Goal: Browse casually

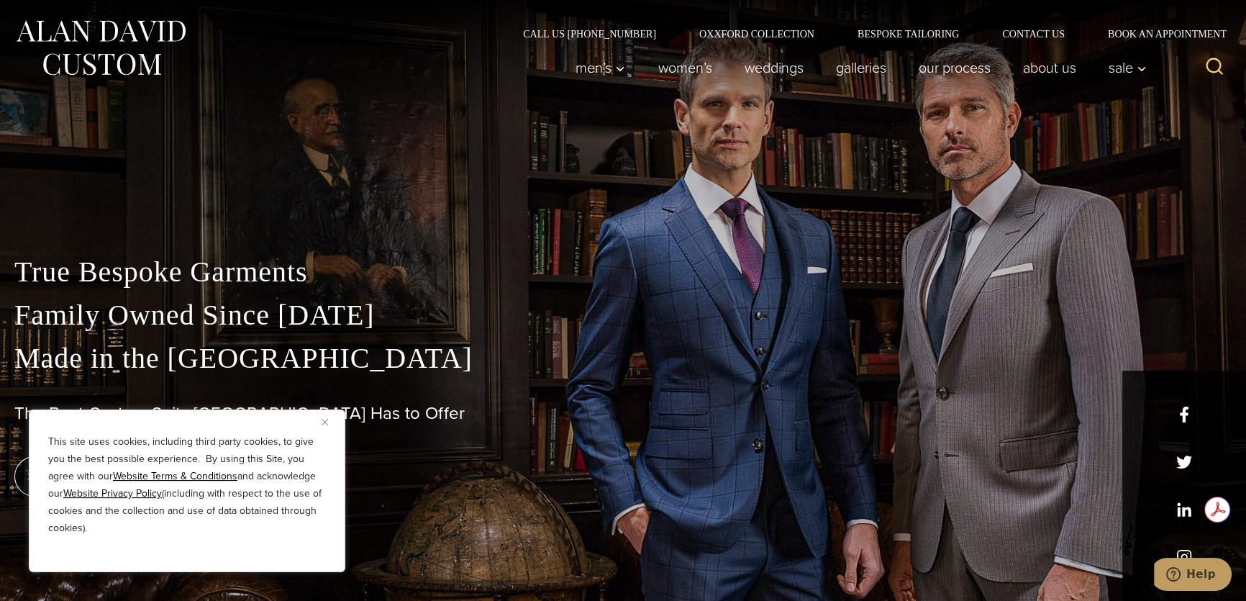
click at [323, 419] on img "Close" at bounding box center [325, 422] width 6 height 6
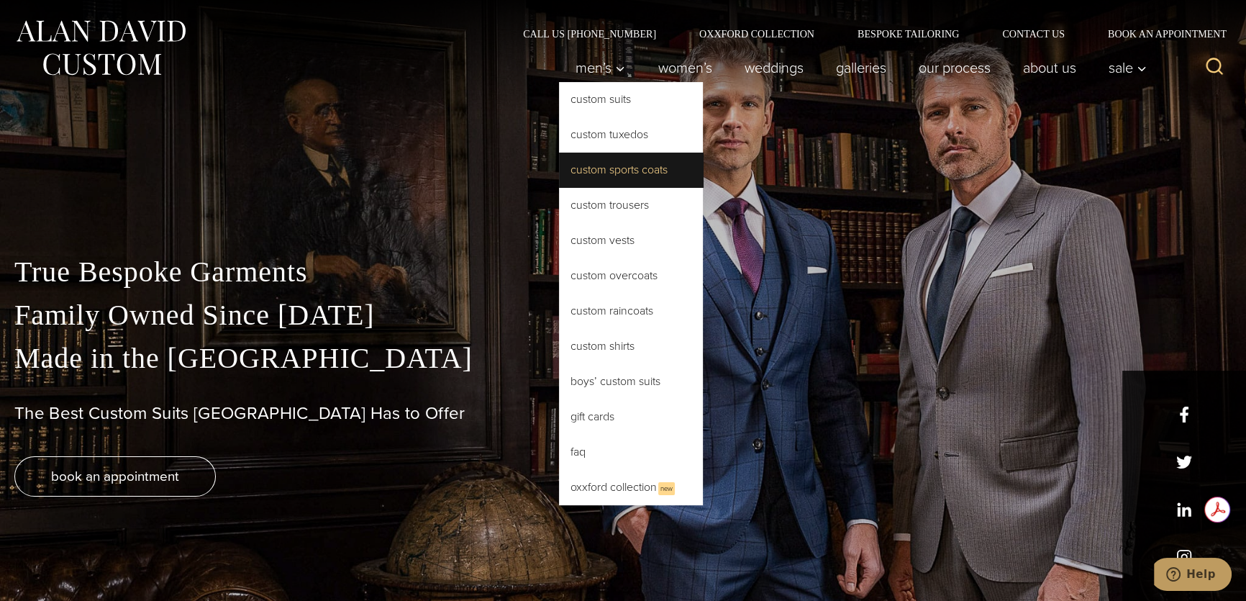
click at [606, 175] on link "Custom Sports Coats" at bounding box center [631, 170] width 144 height 35
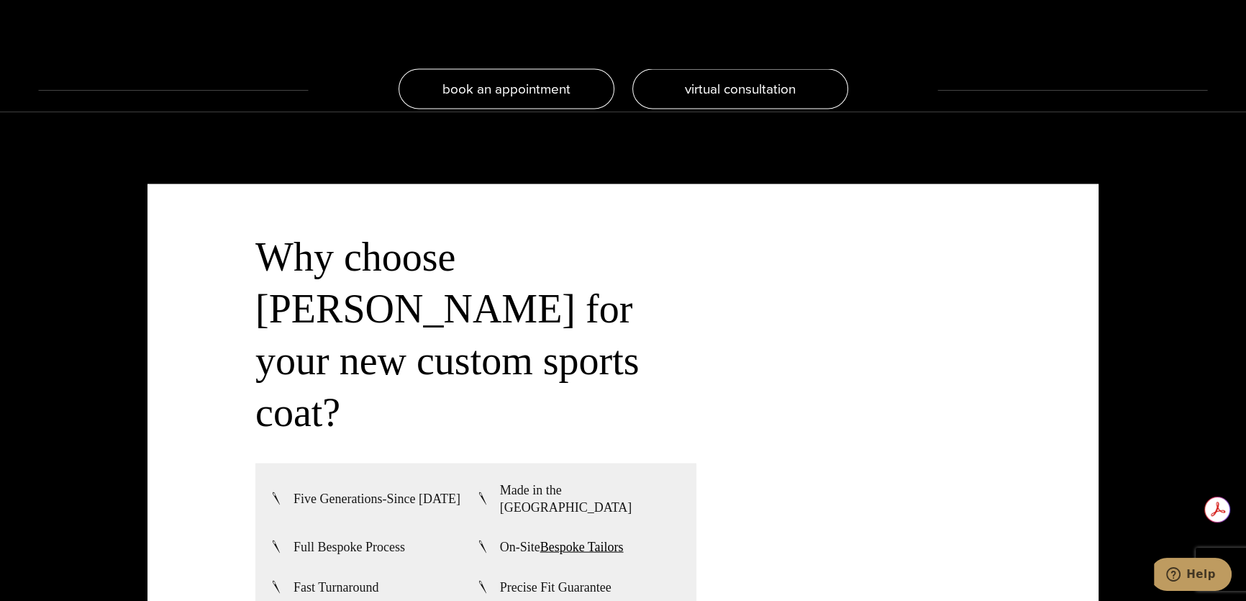
scroll to position [3401, 0]
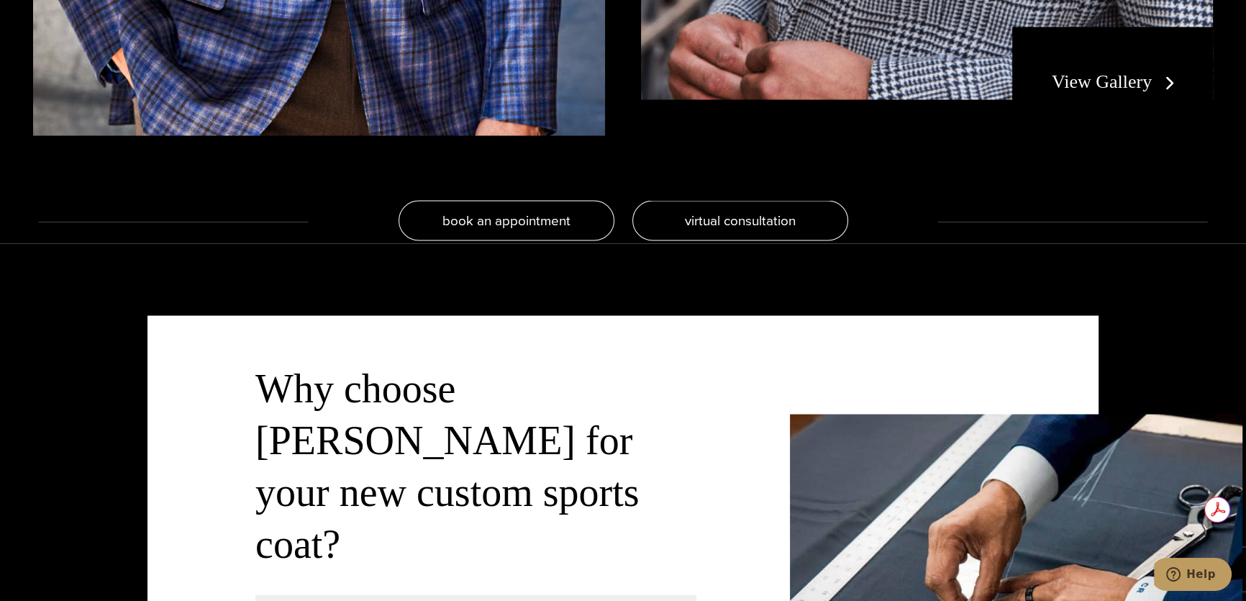
click at [1101, 81] on link "View Gallery" at bounding box center [1116, 81] width 129 height 21
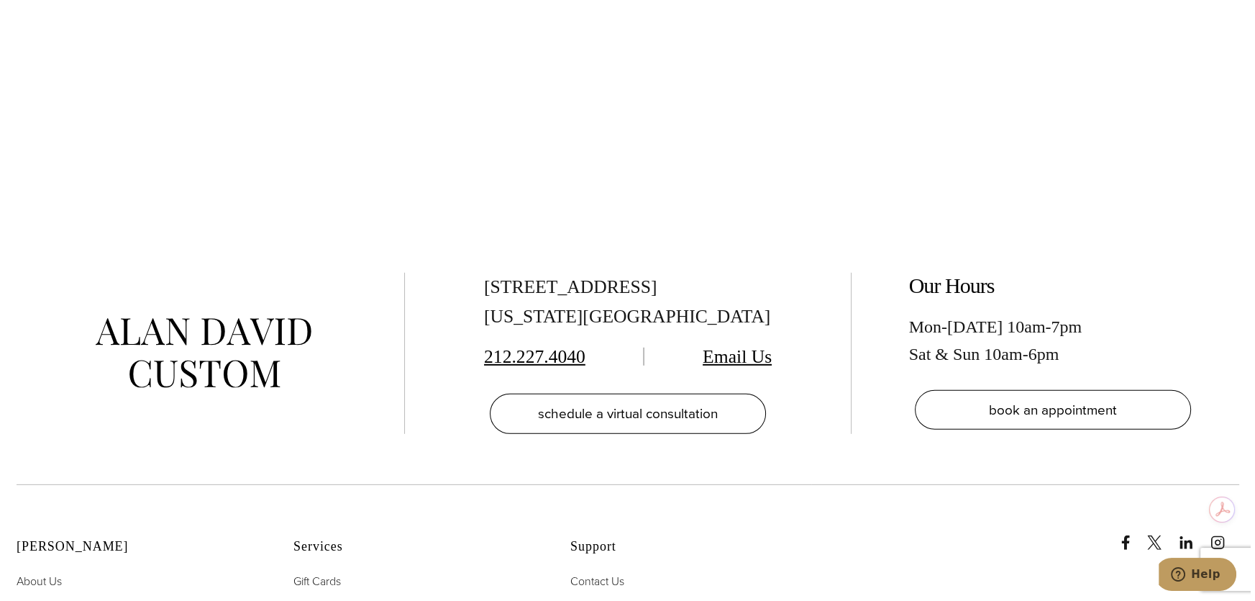
scroll to position [5363, 0]
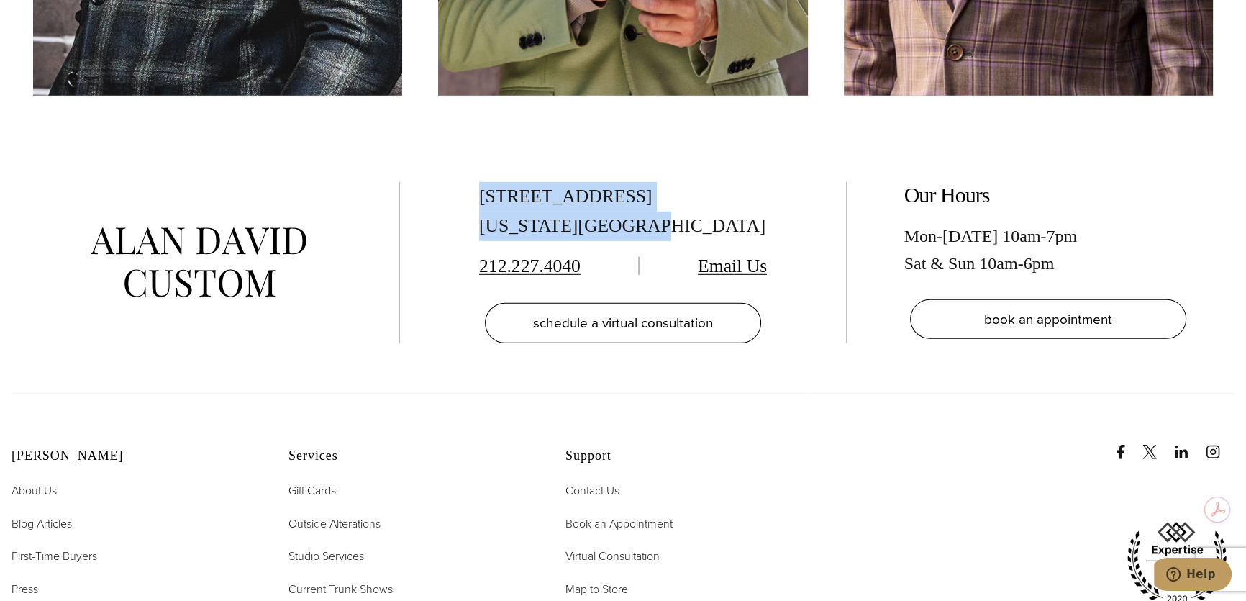
drag, startPoint x: 468, startPoint y: 196, endPoint x: 668, endPoint y: 234, distance: 204.2
click at [668, 234] on div "515 Madison Ave, Suite 301 New York, NY 10022 212.227.4040 Email Us schedule a …" at bounding box center [623, 262] width 388 height 161
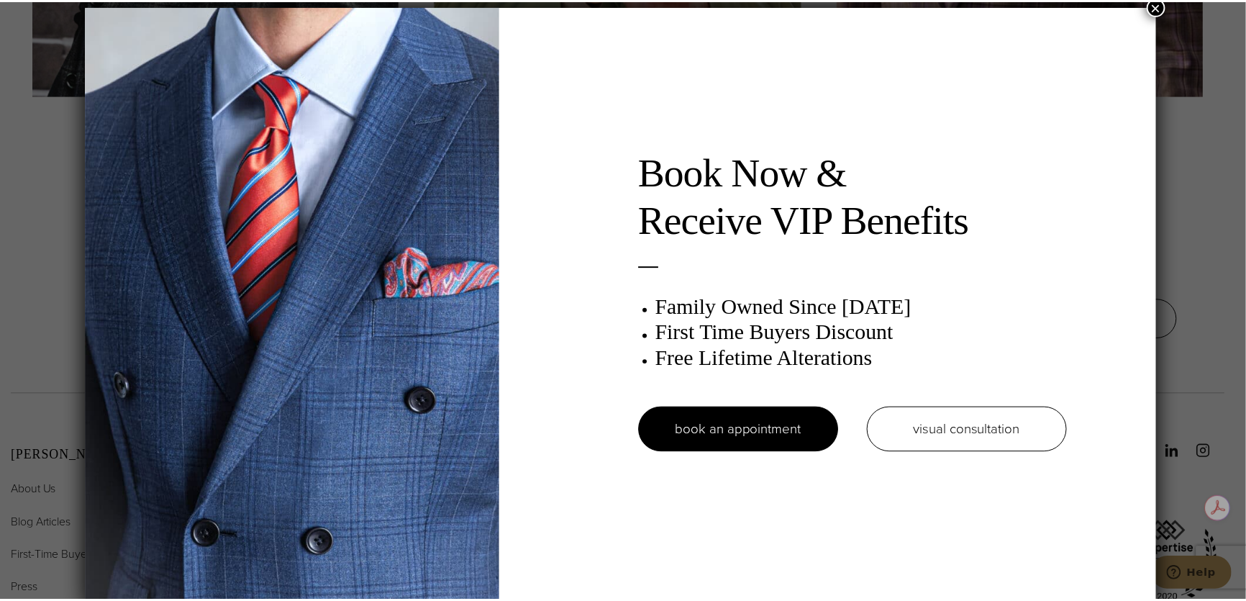
scroll to position [7, 0]
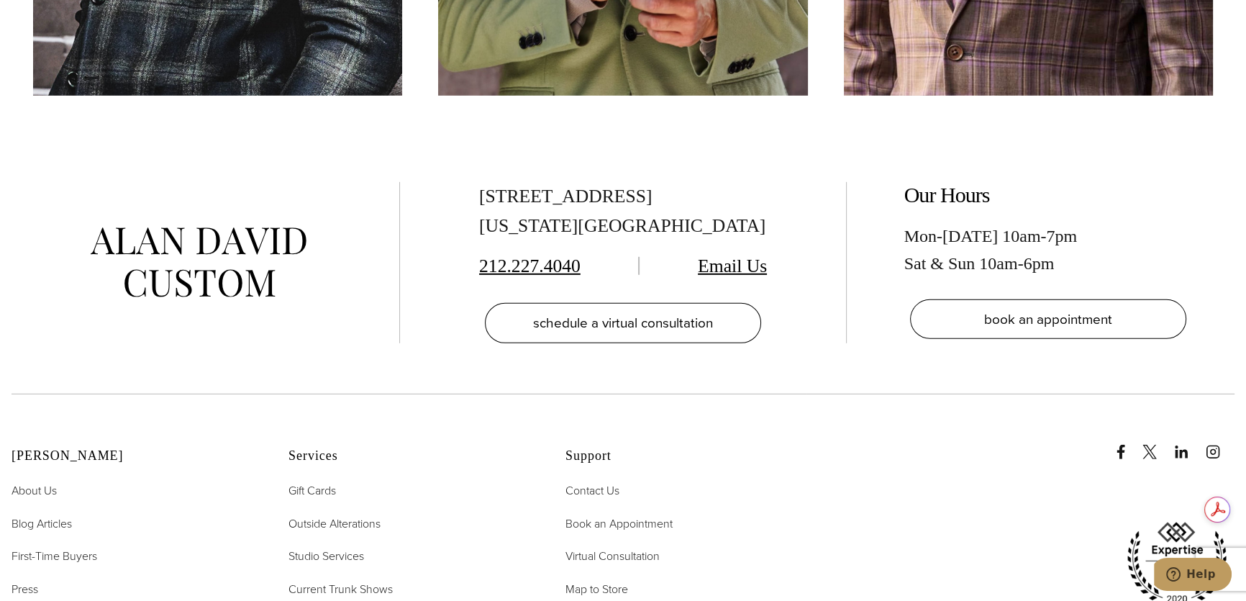
scroll to position [0, 0]
